Goal: Navigation & Orientation: Find specific page/section

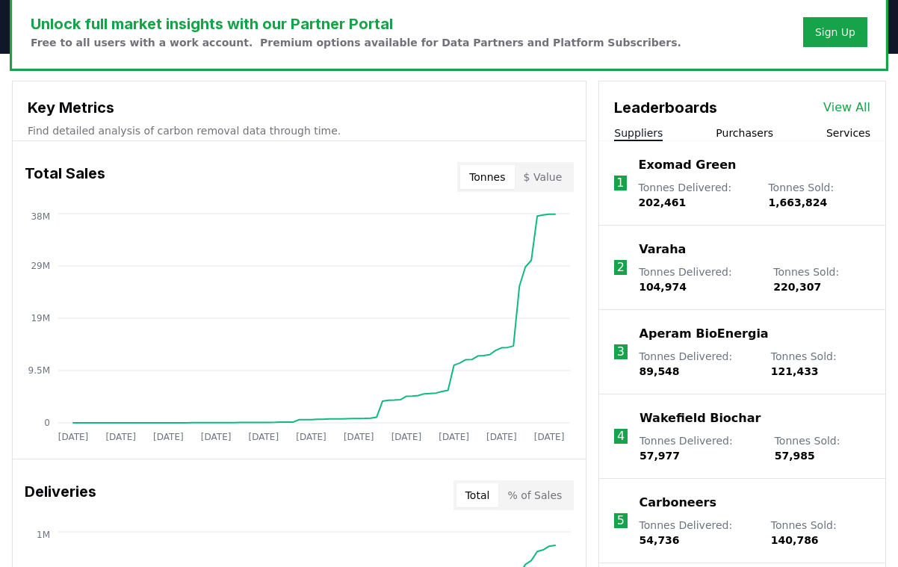
scroll to position [469, 0]
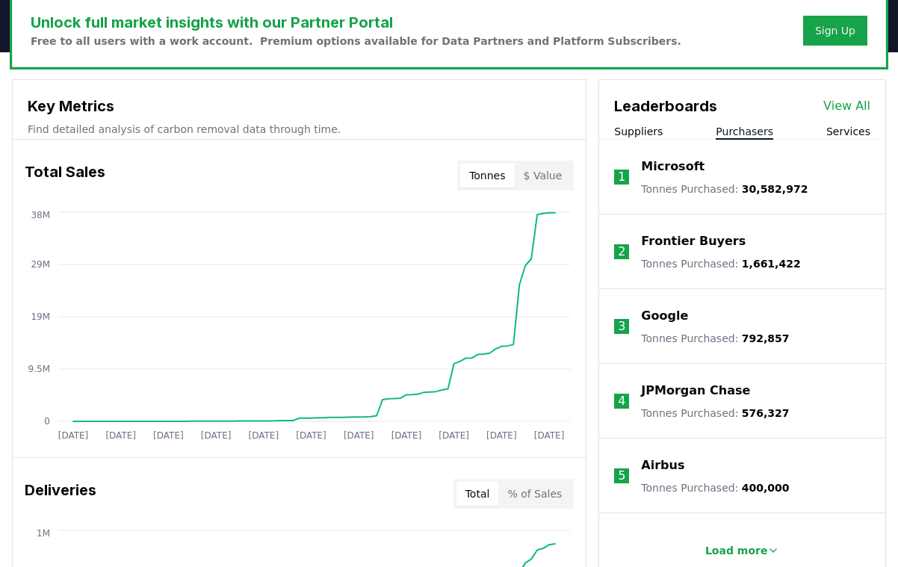
click at [770, 131] on button "Purchasers" at bounding box center [745, 131] width 58 height 15
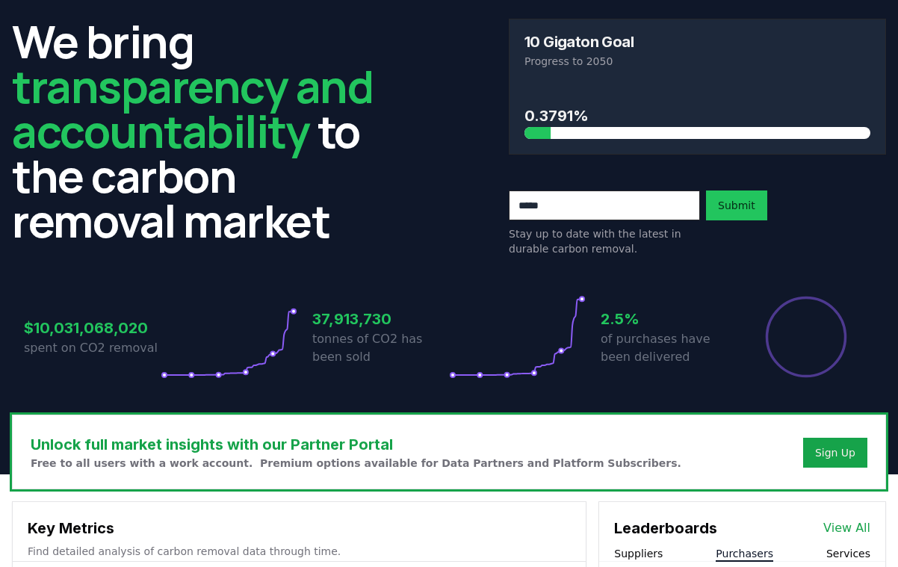
scroll to position [0, 0]
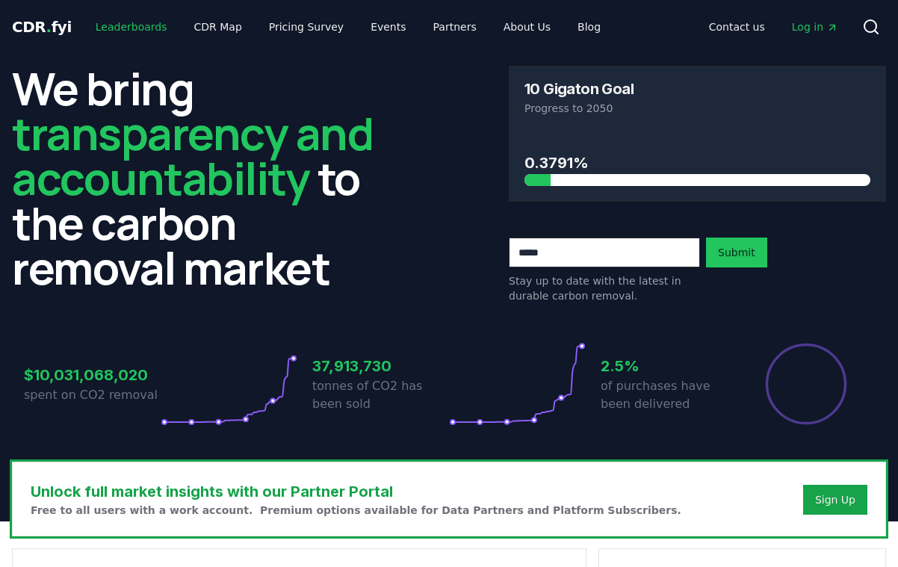
click at [128, 24] on link "Leaderboards" at bounding box center [132, 26] width 96 height 27
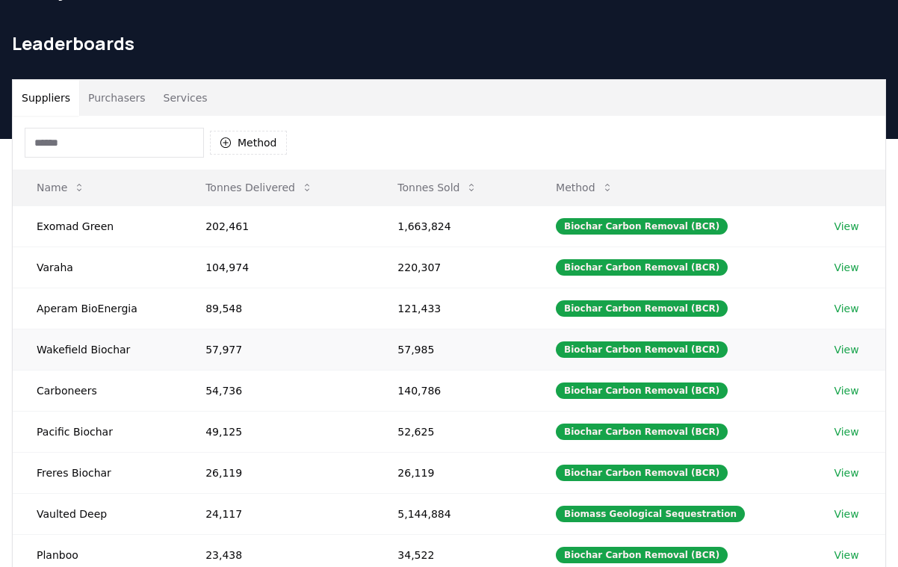
scroll to position [8, 0]
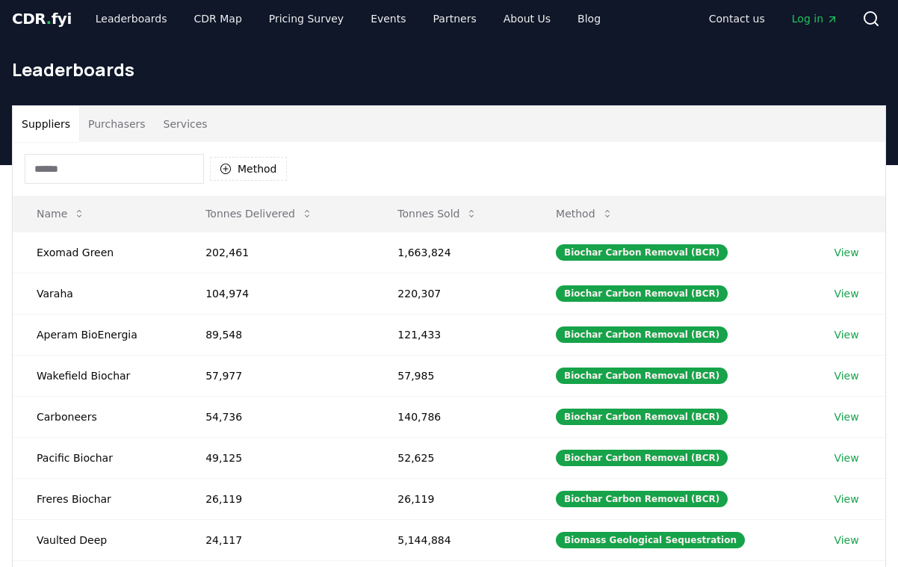
click at [125, 132] on button "Purchasers" at bounding box center [116, 124] width 75 height 36
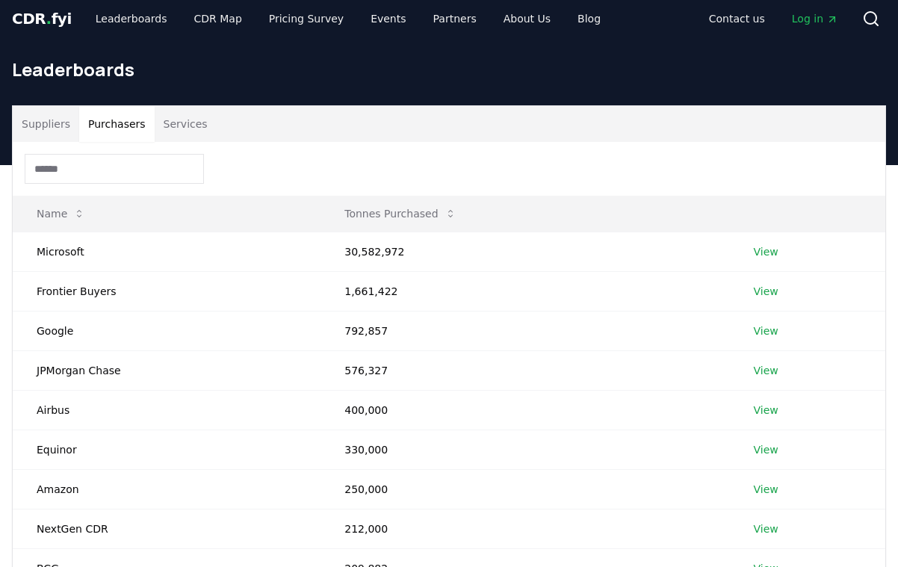
click at [54, 112] on button "Suppliers" at bounding box center [46, 124] width 67 height 36
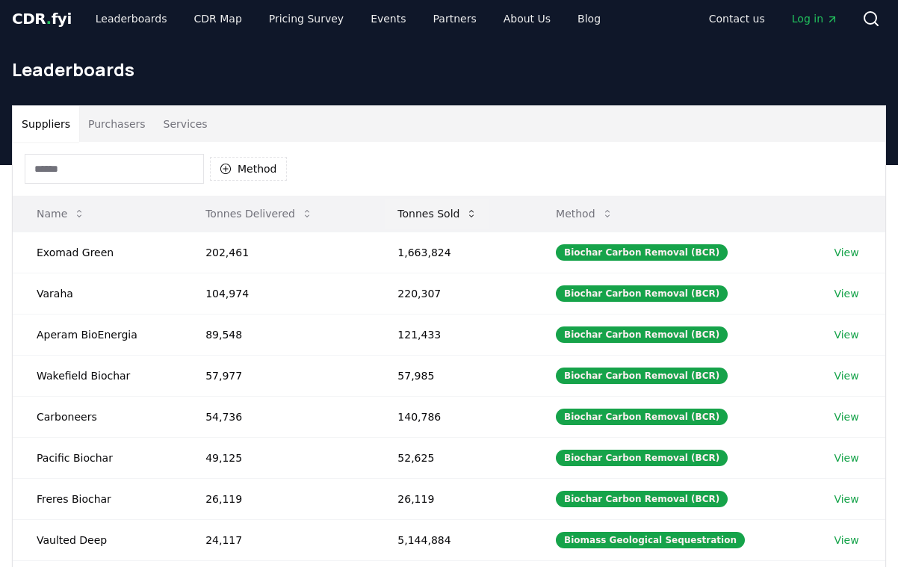
click at [430, 215] on button "Tonnes Sold" at bounding box center [438, 214] width 104 height 30
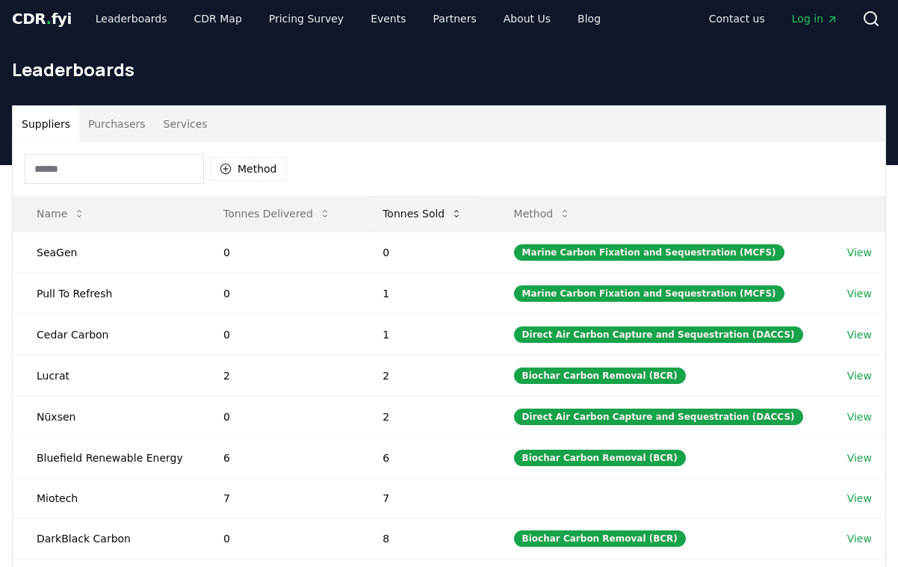
click at [430, 215] on button "Tonnes Sold" at bounding box center [423, 214] width 104 height 30
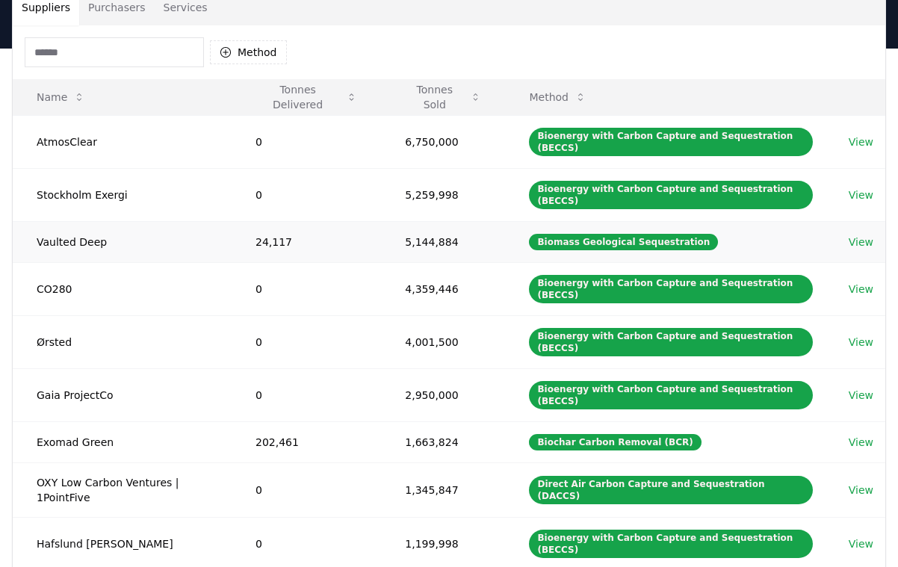
scroll to position [0, 0]
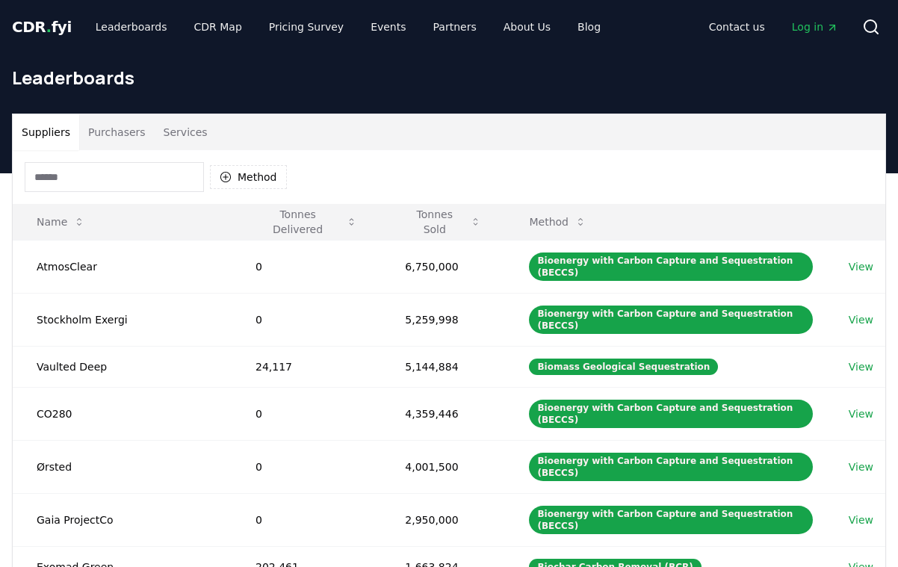
click at [54, 25] on span "CDR . fyi" at bounding box center [42, 27] width 60 height 18
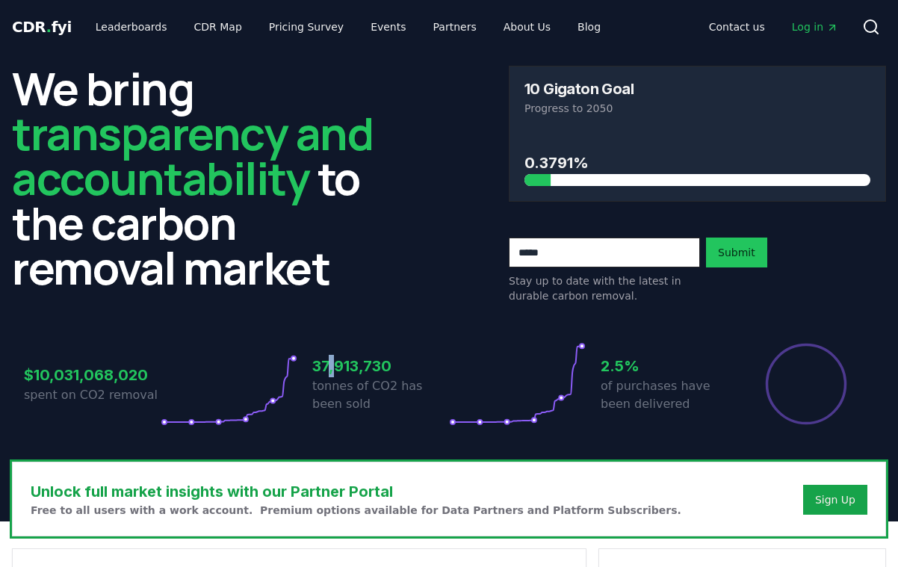
drag, startPoint x: 333, startPoint y: 362, endPoint x: 324, endPoint y: 362, distance: 9.0
click at [325, 362] on h3 "37,913,730" at bounding box center [380, 366] width 137 height 22
